Goal: Task Accomplishment & Management: Manage account settings

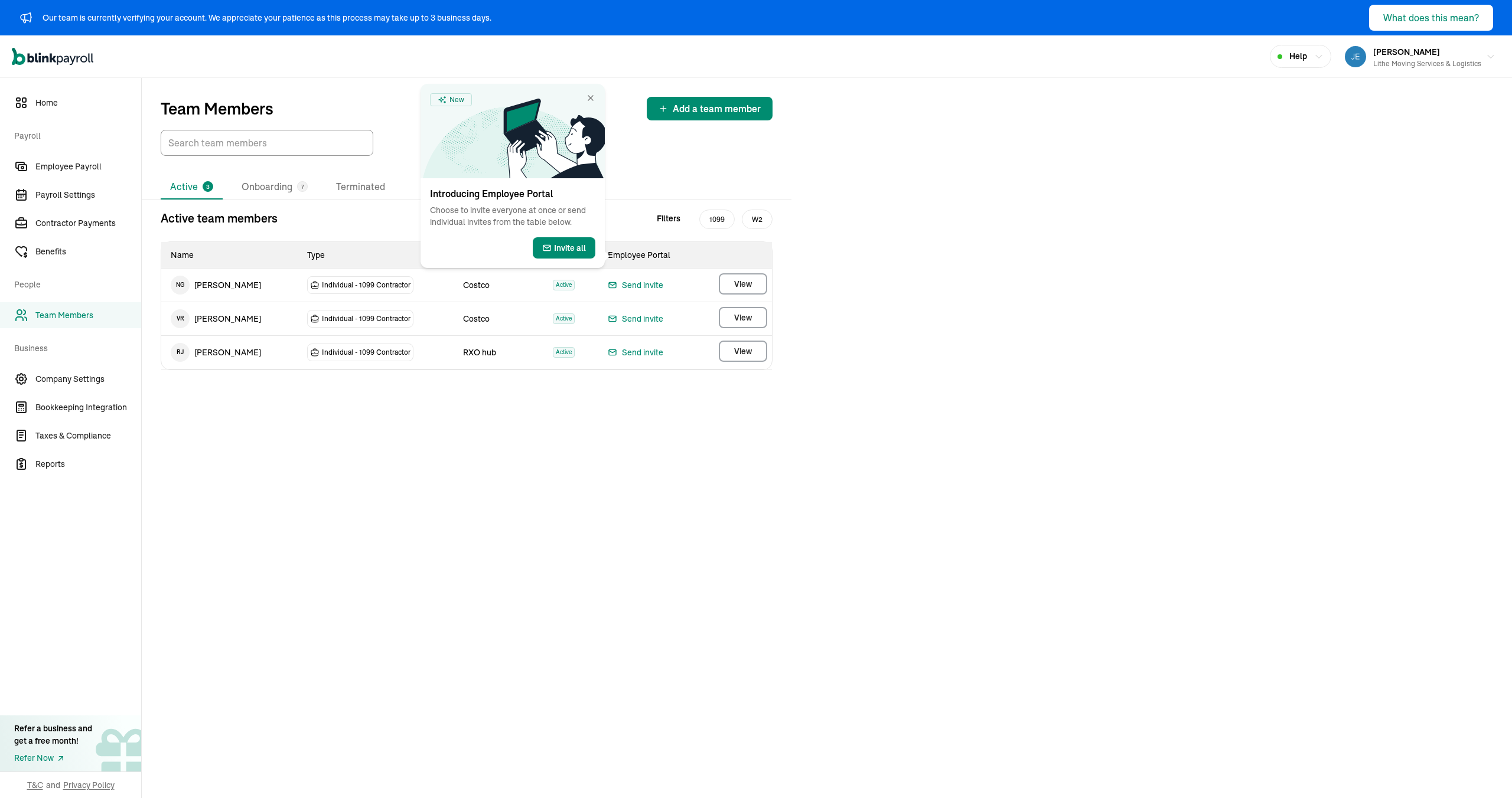
drag, startPoint x: 912, startPoint y: 222, endPoint x: 889, endPoint y: 223, distance: 23.0
click at [907, 223] on div "Team Members Add a team member Active 3 Onboarding 7 Terminated Active team mem…" at bounding box center [827, 438] width 1370 height 720
click at [602, 100] on icon at bounding box center [554, 138] width 102 height 80
click at [600, 99] on icon at bounding box center [554, 138] width 102 height 80
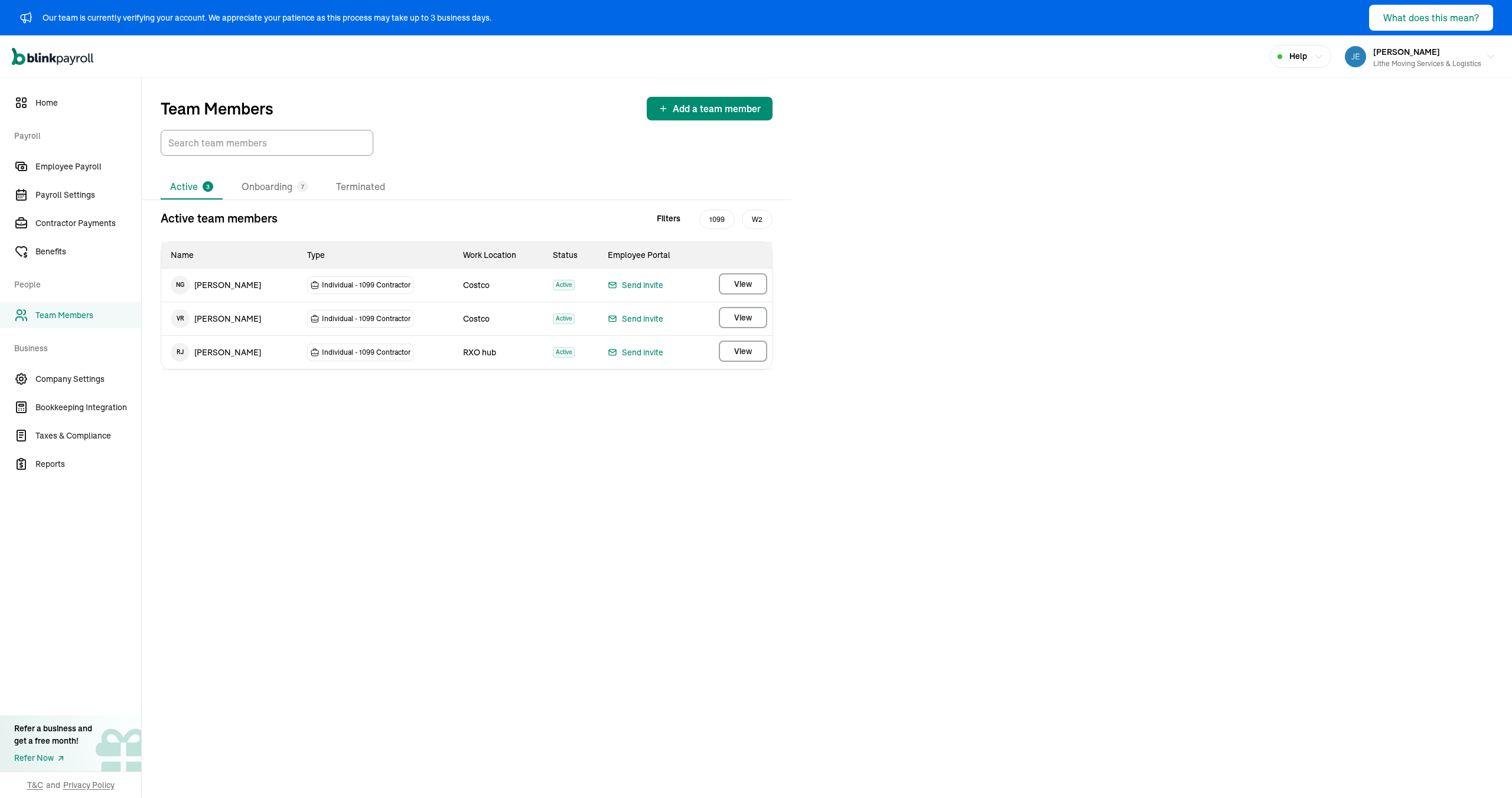
click at [555, 198] on div "Active 3 Onboarding 7 Terminated" at bounding box center [467, 186] width 612 height 24
click at [274, 180] on li "Onboarding 7" at bounding box center [274, 186] width 85 height 24
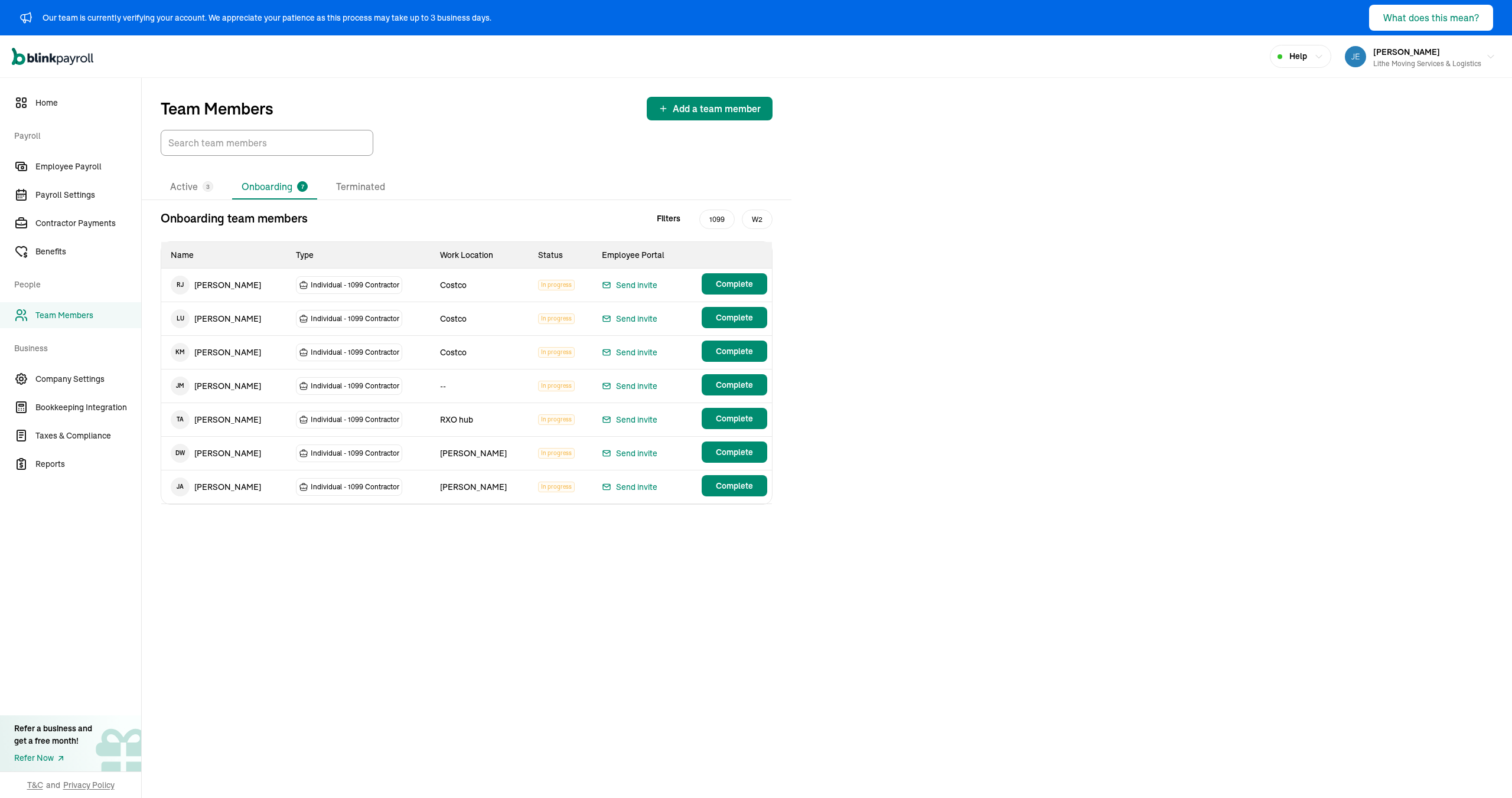
click at [789, 304] on div "Onboarding team members Filters 1099 W2 Name Type Work Location Status Employee…" at bounding box center [467, 357] width 649 height 295
click at [395, 183] on div "Active 3 Onboarding 7 Terminated" at bounding box center [467, 186] width 612 height 24
click at [185, 186] on li "Active 3" at bounding box center [192, 186] width 62 height 24
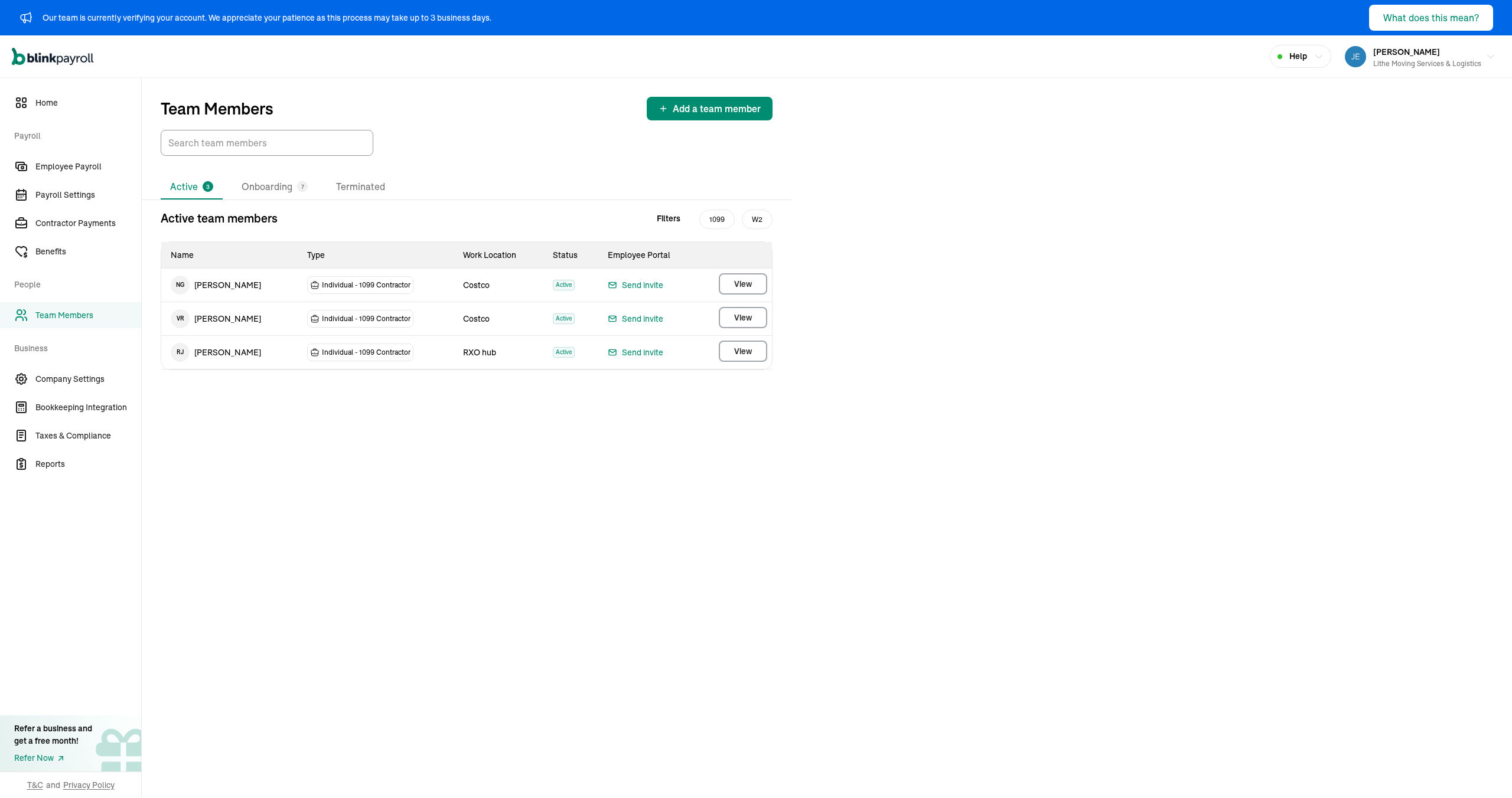
click at [60, 152] on nav "Home Payroll Employee Payroll Payroll Settings Contractor Payments Benefits Peo…" at bounding box center [70, 438] width 141 height 720
click at [64, 166] on span "Employee Payroll" at bounding box center [88, 167] width 105 height 13
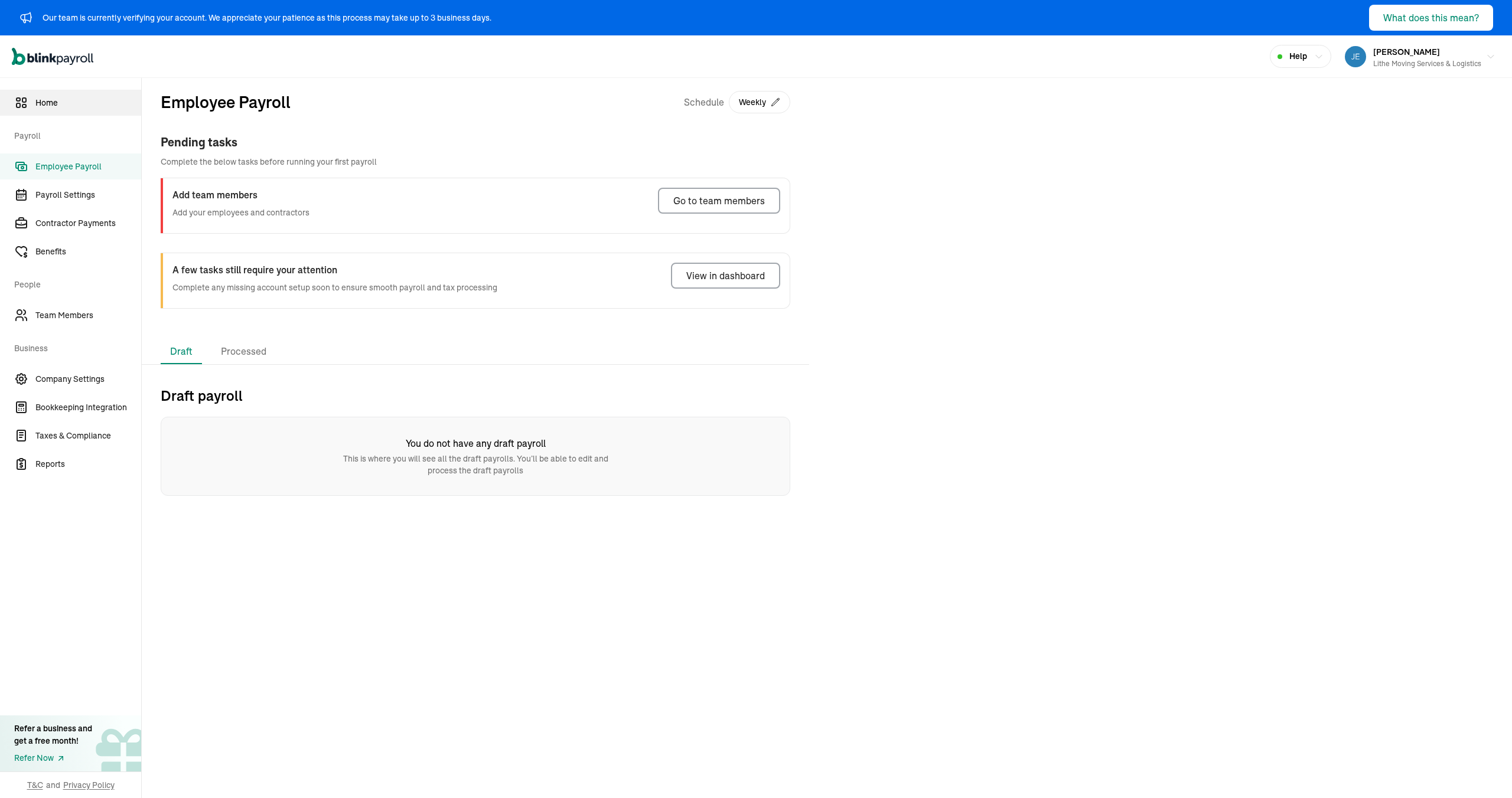
click at [29, 102] on link "Home" at bounding box center [70, 102] width 141 height 26
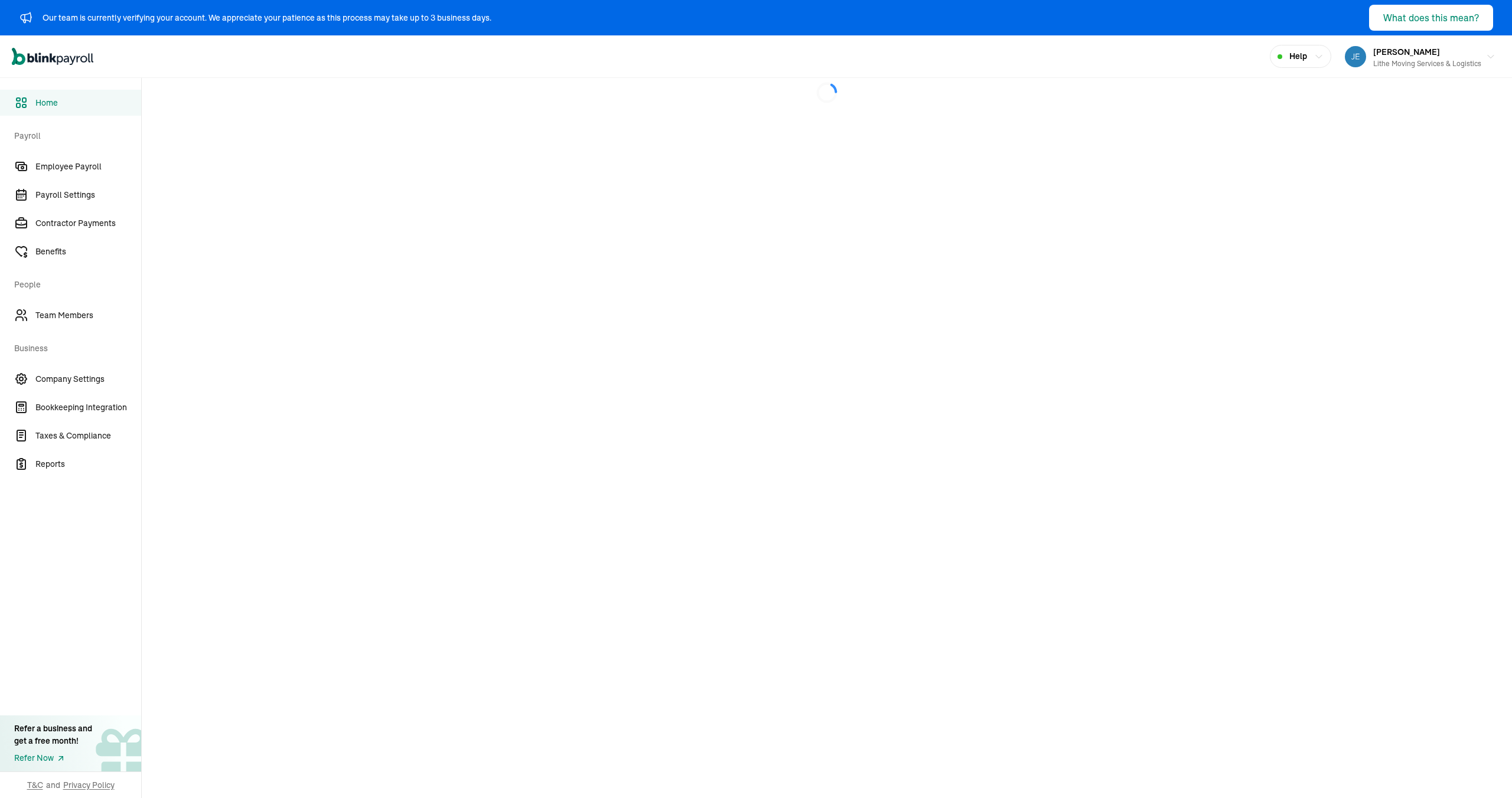
click at [46, 132] on span "Payroll" at bounding box center [74, 134] width 120 height 33
click at [51, 138] on span "Payroll" at bounding box center [74, 134] width 120 height 33
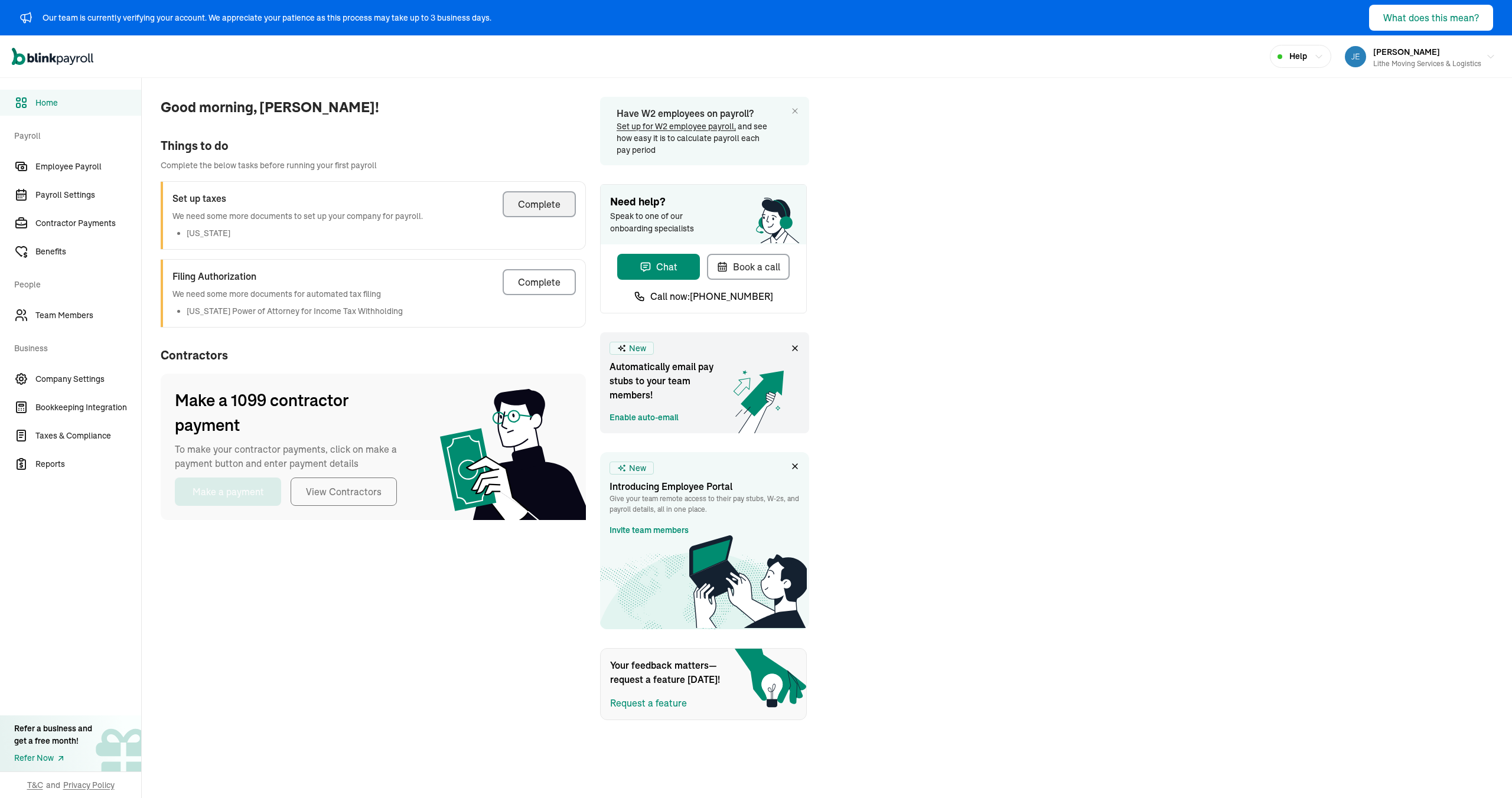
click at [522, 214] on button "Complete" at bounding box center [539, 204] width 73 height 26
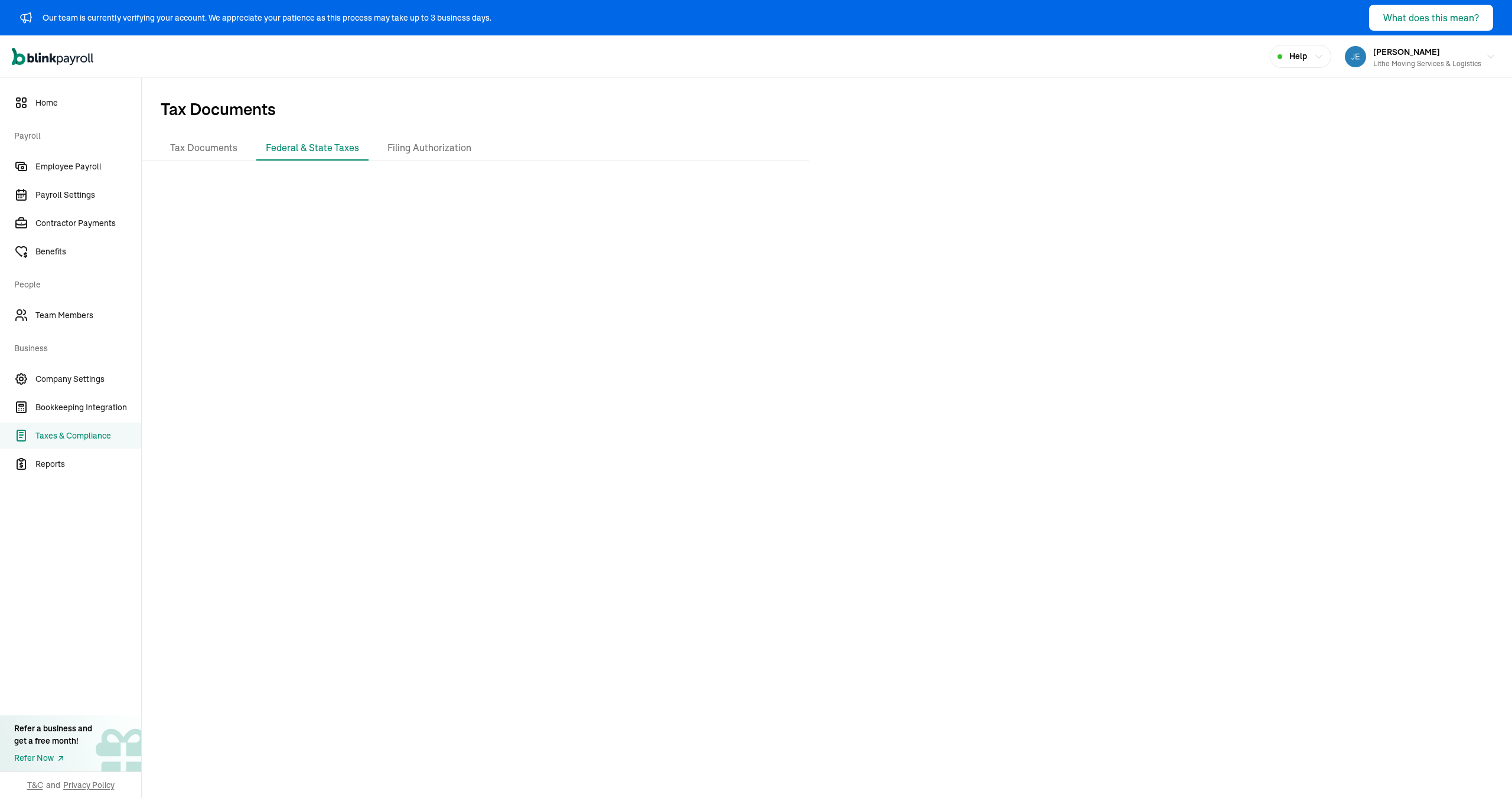
drag, startPoint x: 770, startPoint y: 227, endPoint x: 556, endPoint y: 58, distance: 272.7
click at [720, 196] on div at bounding box center [827, 487] width 1370 height 633
click at [526, 424] on div at bounding box center [827, 487] width 1370 height 633
drag, startPoint x: 529, startPoint y: 360, endPoint x: 492, endPoint y: 364, distance: 37.2
click at [529, 360] on div at bounding box center [827, 487] width 1370 height 633
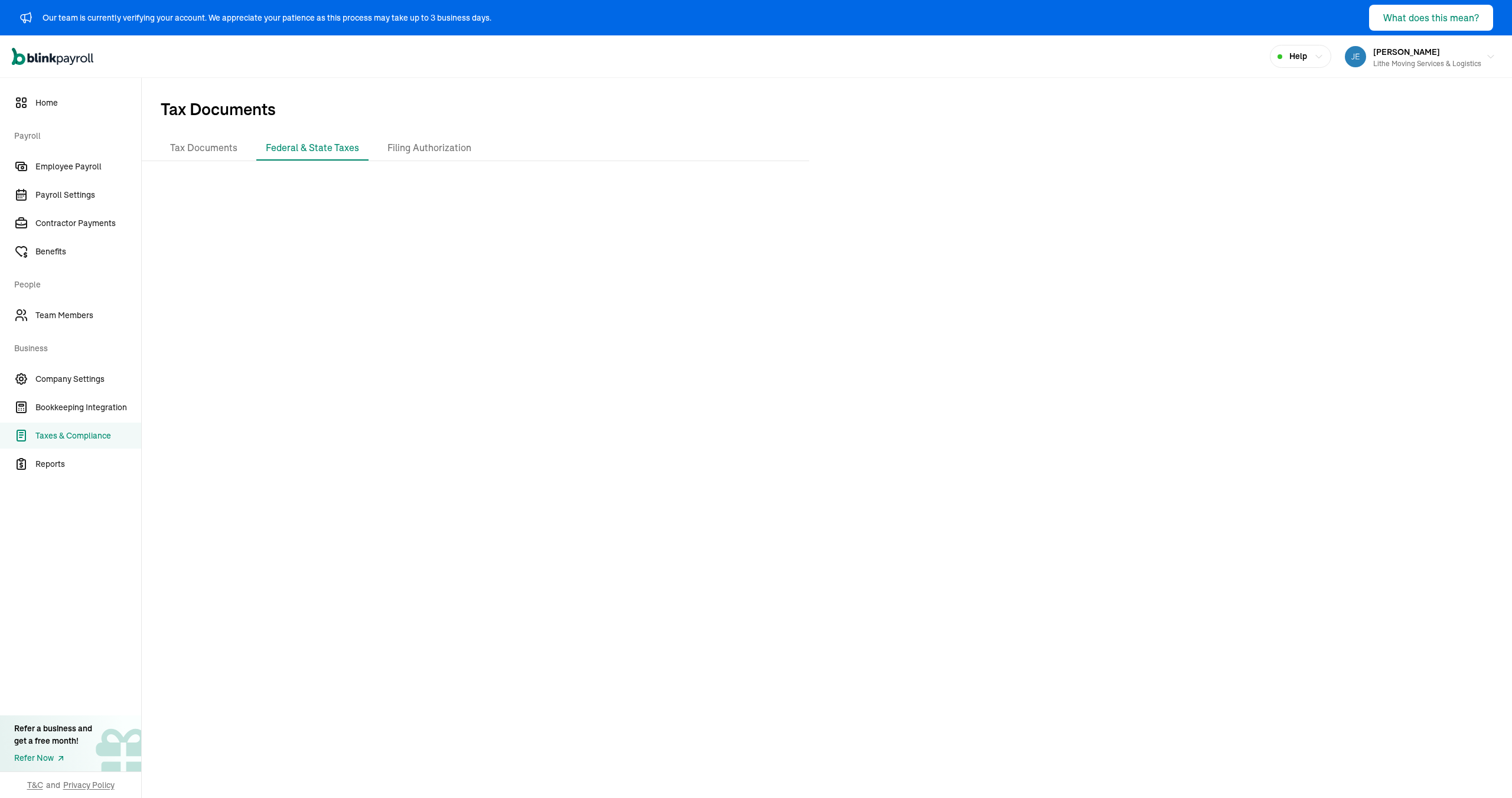
drag, startPoint x: 642, startPoint y: 398, endPoint x: 581, endPoint y: 403, distance: 61.2
click at [641, 397] on div at bounding box center [827, 487] width 1370 height 633
click at [541, 336] on div at bounding box center [827, 487] width 1370 height 633
